Goal: Use online tool/utility

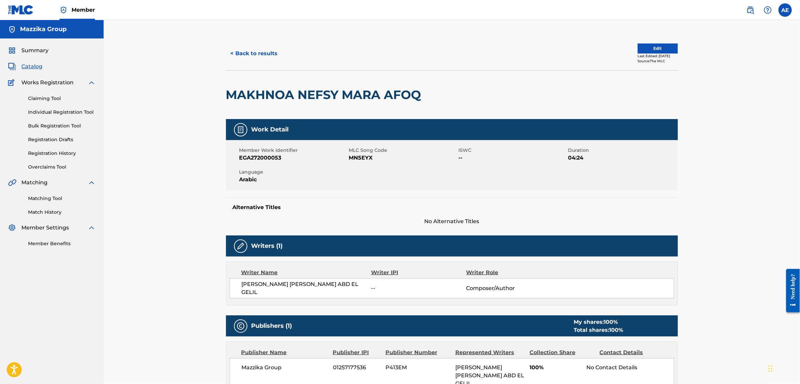
click at [480, 42] on div "< Back to results Edit Last Edited: [DATE] Source: The MLC" at bounding box center [452, 53] width 452 height 33
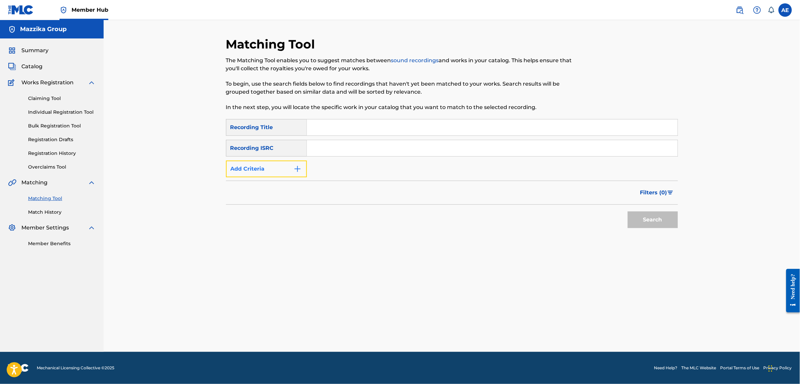
click at [290, 166] on button "Add Criteria" at bounding box center [266, 169] width 81 height 17
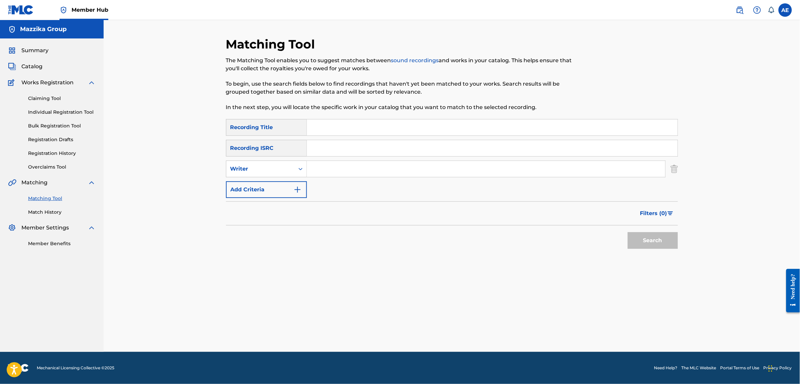
click at [339, 144] on input "Search Form" at bounding box center [492, 148] width 371 height 16
click at [402, 35] on div "Matching Tool The Matching Tool enables you to suggest matches between sound re…" at bounding box center [452, 186] width 697 height 332
